Goal: Information Seeking & Learning: Check status

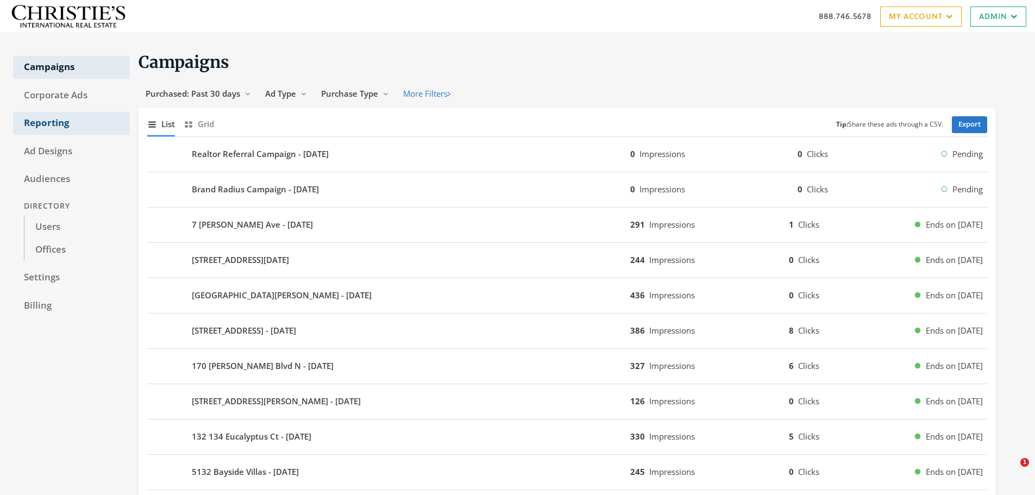
click at [59, 121] on link "Reporting" at bounding box center [71, 123] width 117 height 23
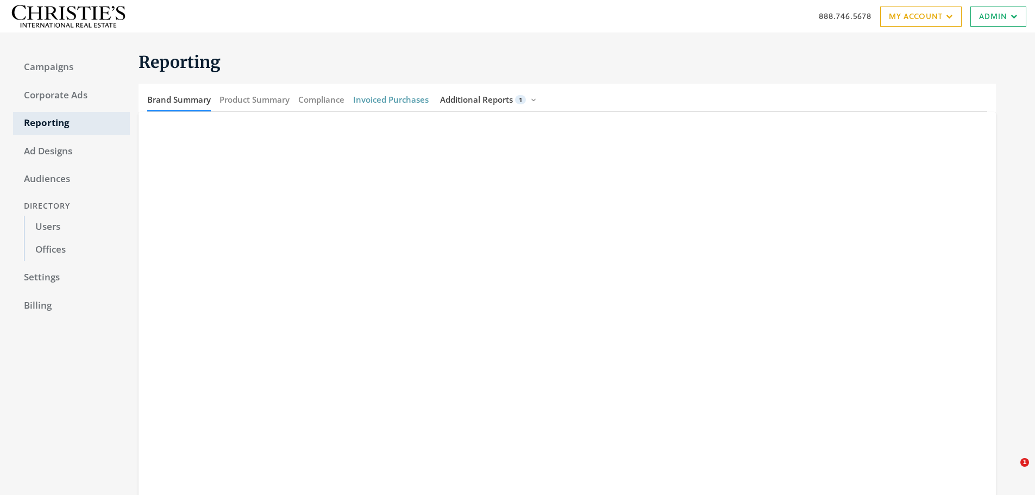
click at [399, 104] on button "Invoiced Purchases" at bounding box center [391, 99] width 76 height 23
click at [473, 99] on span "Additional Reports" at bounding box center [476, 99] width 73 height 11
click at [625, 103] on div "Brand Summary Product Summary Compliance Invoiced Purchases Additional Reports …" at bounding box center [567, 98] width 857 height 28
click at [246, 48] on div "Reporting Brand Summary Product Summary Compliance Invoiced Purchases Additiona…" at bounding box center [576, 300] width 892 height 509
click at [508, 99] on span "Additional Reports" at bounding box center [476, 99] width 73 height 11
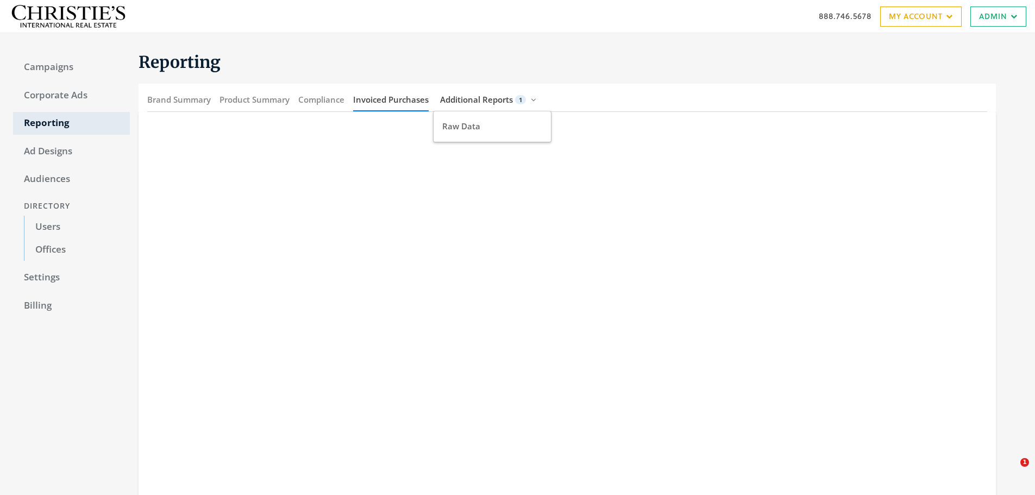
click at [710, 111] on div "Brand Summary Product Summary Compliance Invoiced Purchases Additional Reports …" at bounding box center [567, 98] width 857 height 28
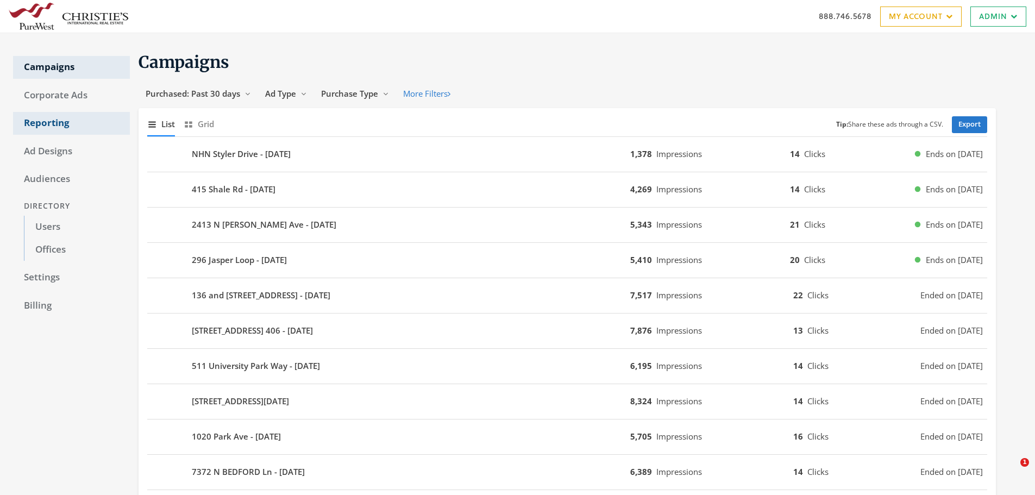
click at [66, 124] on link "Reporting" at bounding box center [71, 123] width 117 height 23
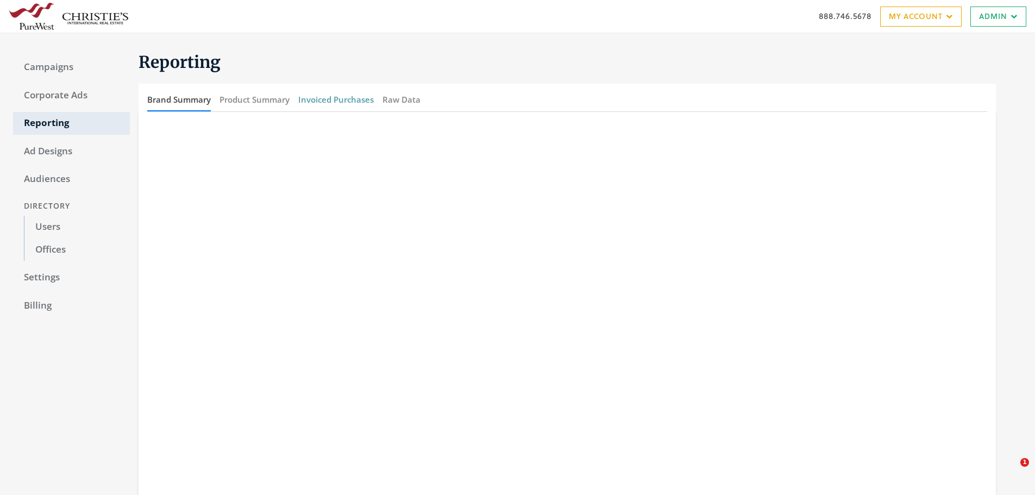
click at [354, 96] on button "Invoiced Purchases" at bounding box center [336, 99] width 76 height 23
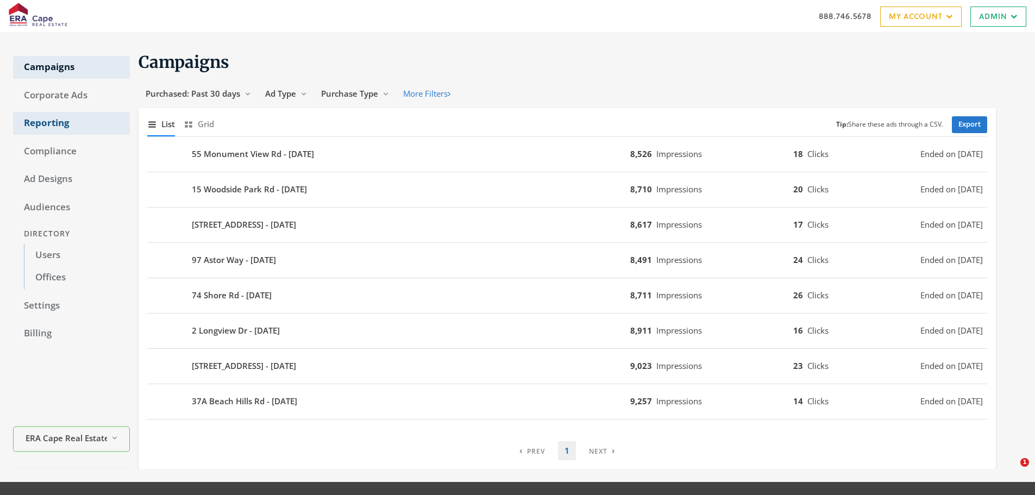
click at [74, 120] on link "Reporting" at bounding box center [71, 123] width 117 height 23
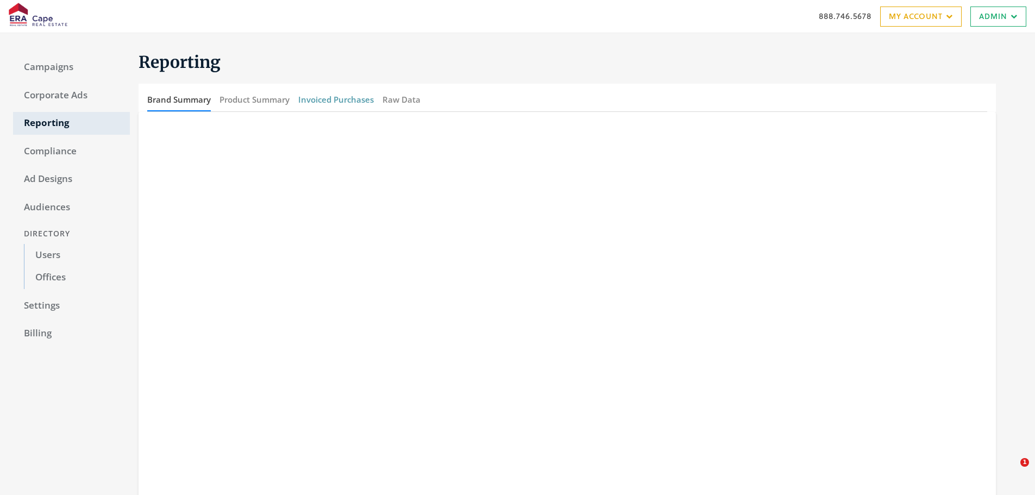
click at [351, 97] on button "Invoiced Purchases" at bounding box center [336, 99] width 76 height 23
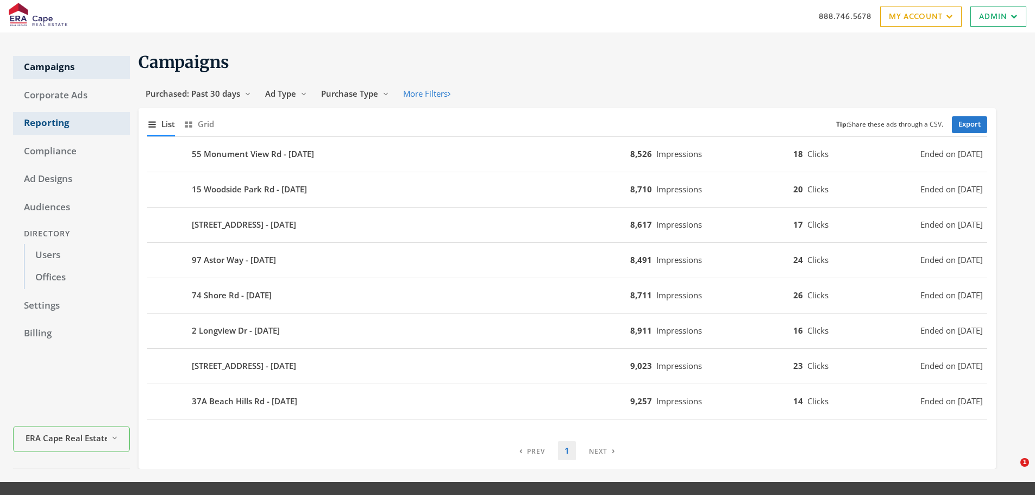
click at [29, 124] on link "Reporting" at bounding box center [71, 123] width 117 height 23
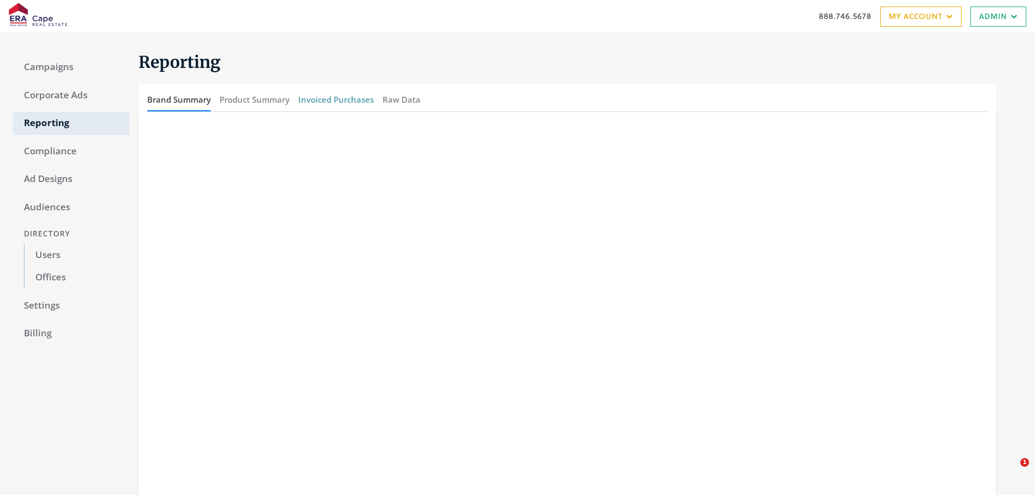
click at [328, 101] on button "Invoiced Purchases" at bounding box center [336, 99] width 76 height 23
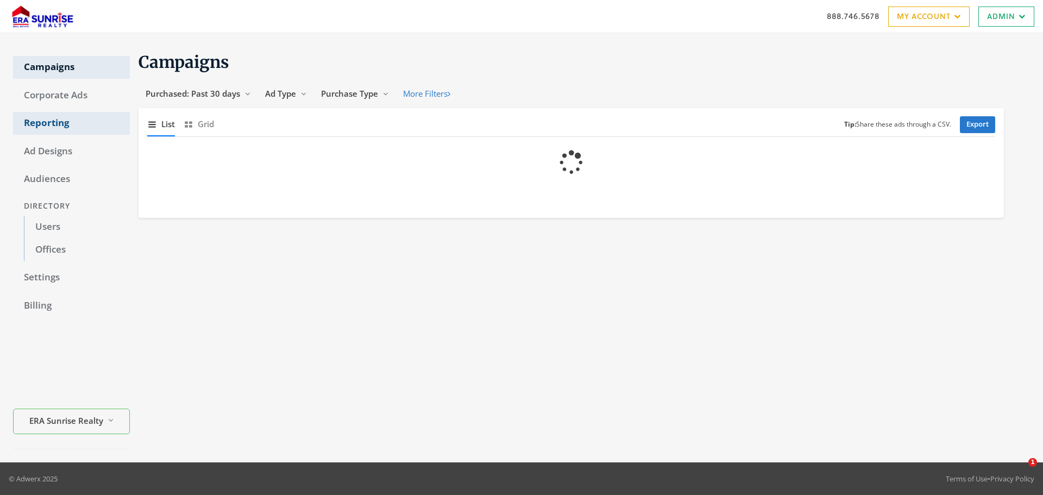
click at [60, 114] on link "Reporting" at bounding box center [71, 123] width 117 height 23
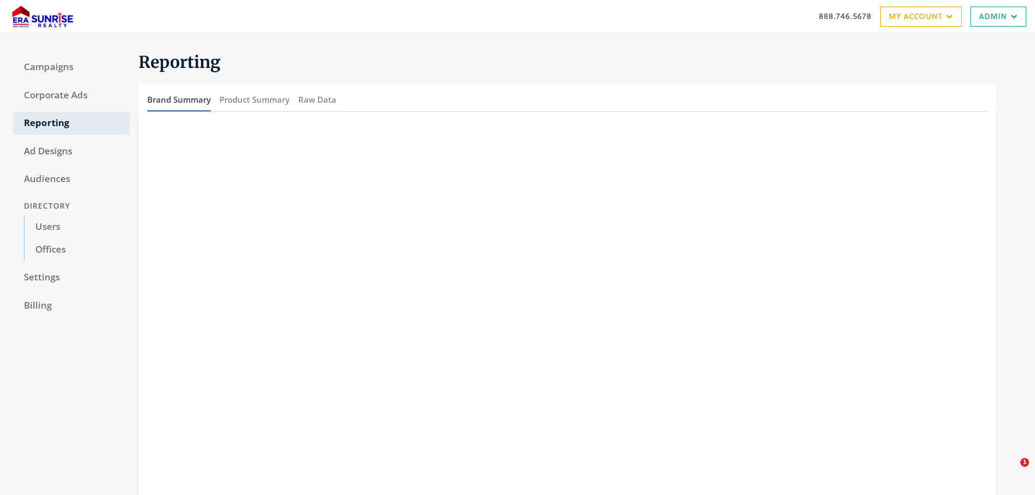
click at [418, 55] on h1 "Reporting" at bounding box center [567, 62] width 857 height 21
click at [316, 104] on button "Raw Data" at bounding box center [317, 99] width 38 height 23
click at [711, 106] on div "Brand Summary Product Summary Raw Data" at bounding box center [567, 98] width 857 height 28
click at [322, 89] on button "Invoiced Purchases" at bounding box center [336, 99] width 76 height 23
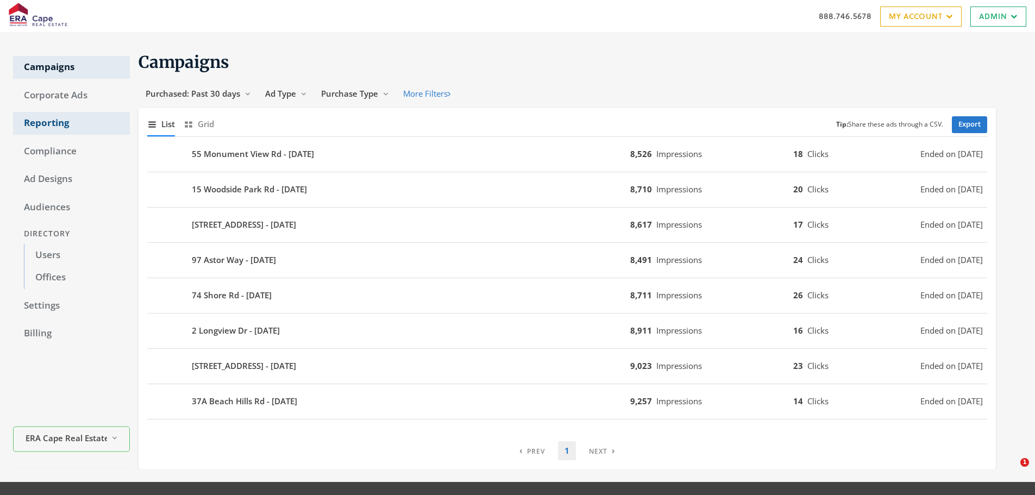
click at [46, 123] on link "Reporting" at bounding box center [71, 123] width 117 height 23
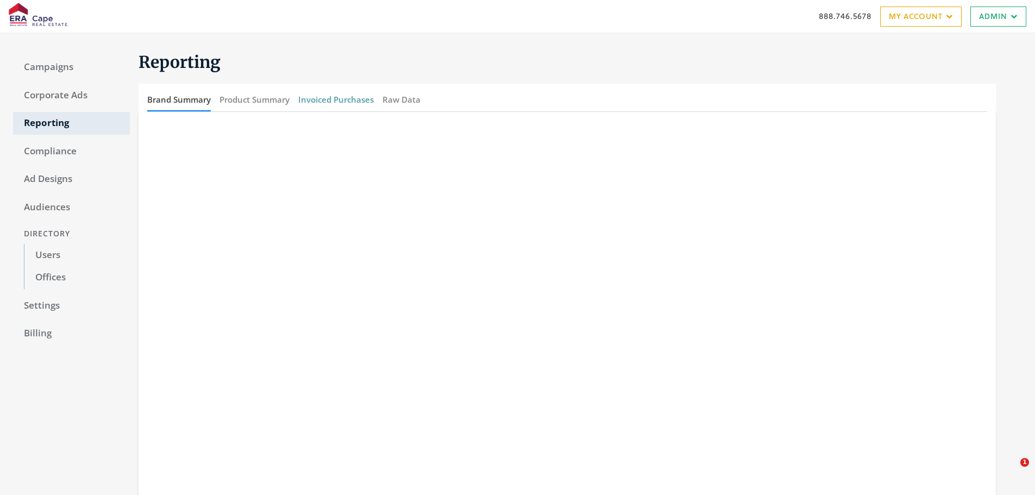
click at [333, 106] on button "Invoiced Purchases" at bounding box center [336, 99] width 76 height 23
click at [893, 73] on section "Reporting Brand Summary Product Summary Invoiced Purchases Raw Data" at bounding box center [563, 304] width 866 height 504
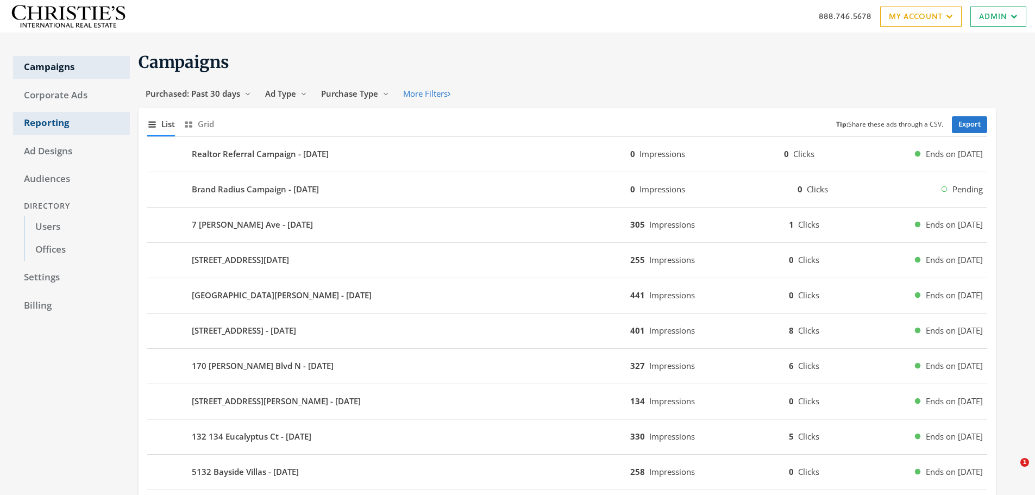
click at [59, 128] on link "Reporting" at bounding box center [71, 123] width 117 height 23
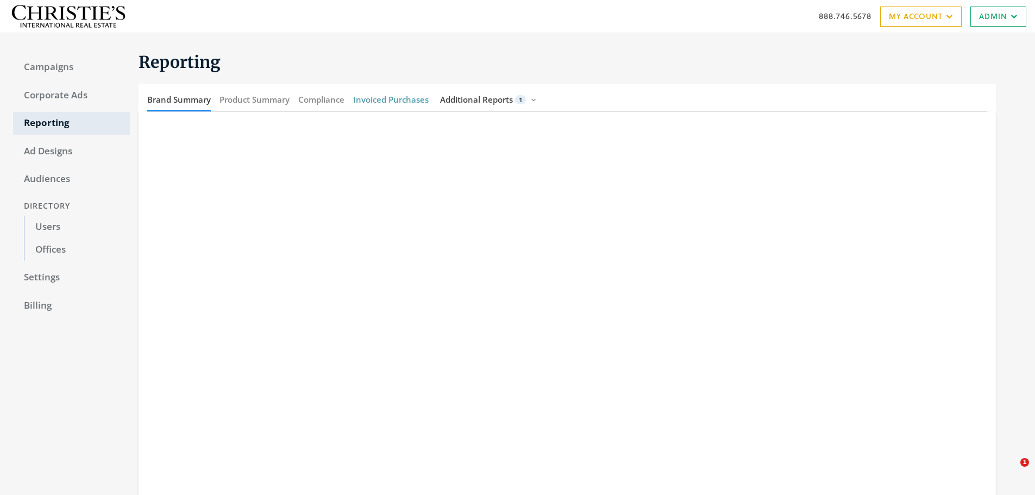
click at [383, 95] on button "Invoiced Purchases" at bounding box center [391, 99] width 76 height 23
click at [603, 53] on h1 "Reporting" at bounding box center [567, 62] width 857 height 21
